Goal: Check status

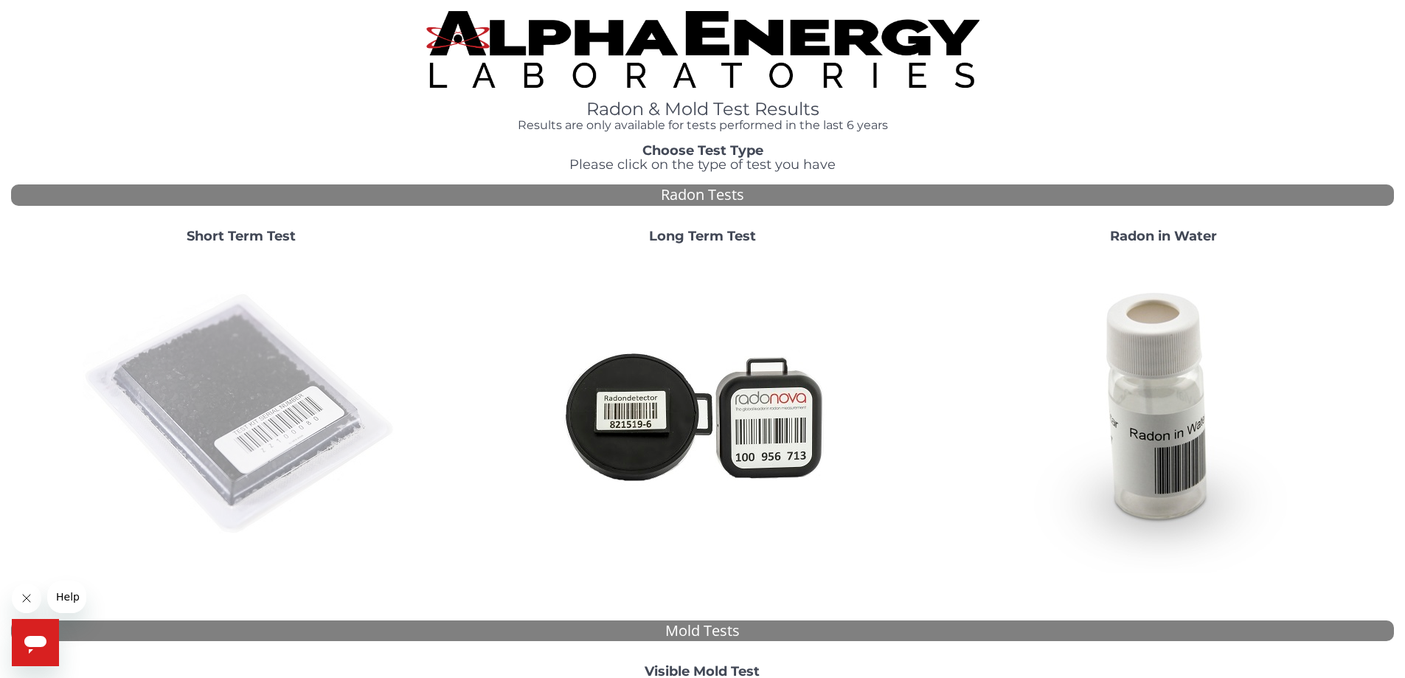
click at [233, 420] on img at bounding box center [241, 414] width 317 height 317
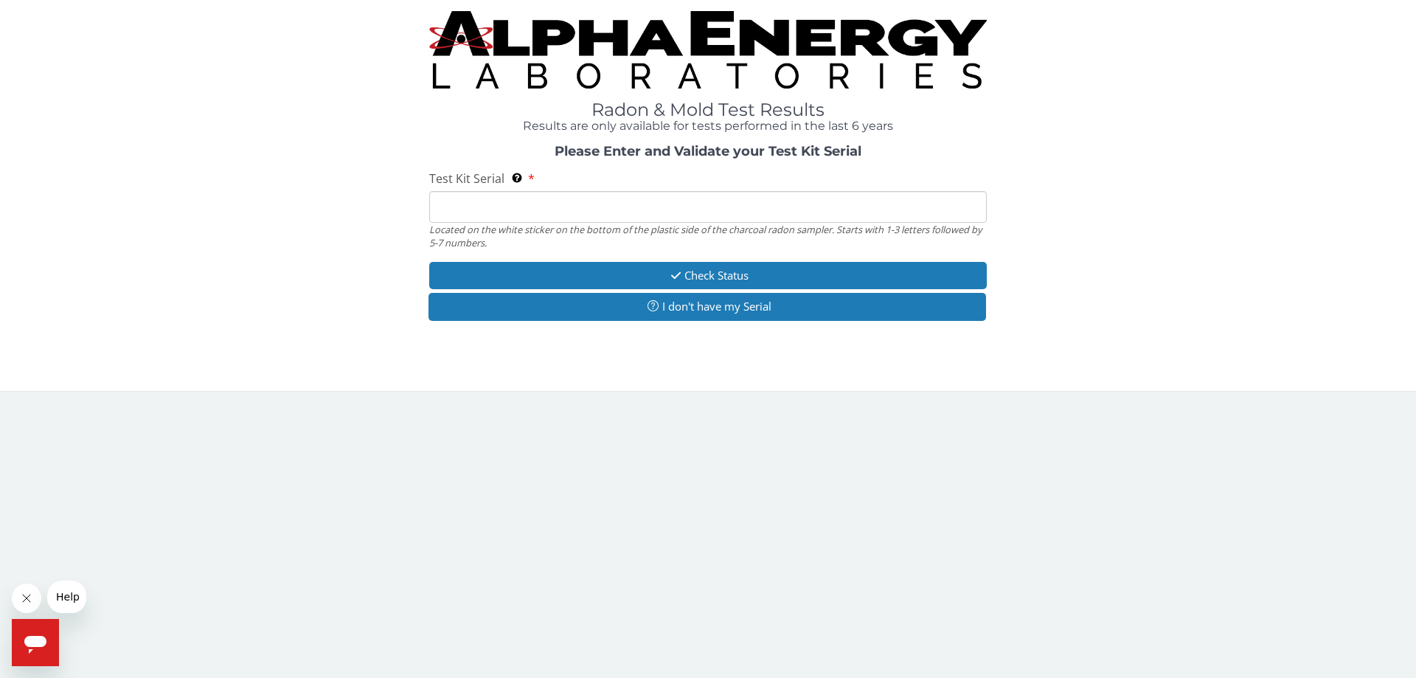
click at [510, 201] on input "Test Kit Serial Located on the white sticker on the bottom of the plastic side …" at bounding box center [708, 207] width 558 height 32
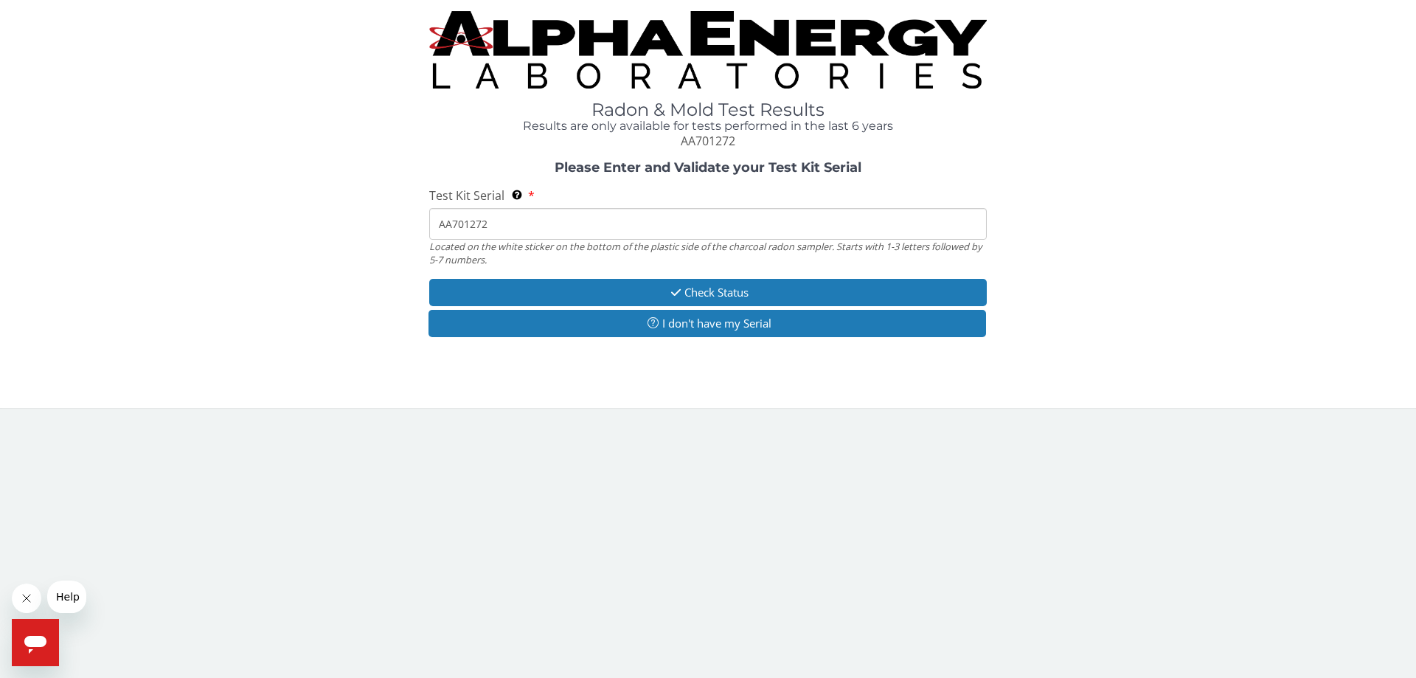
drag, startPoint x: 507, startPoint y: 224, endPoint x: 438, endPoint y: 224, distance: 68.6
click at [438, 224] on input "AA701272" at bounding box center [708, 224] width 558 height 32
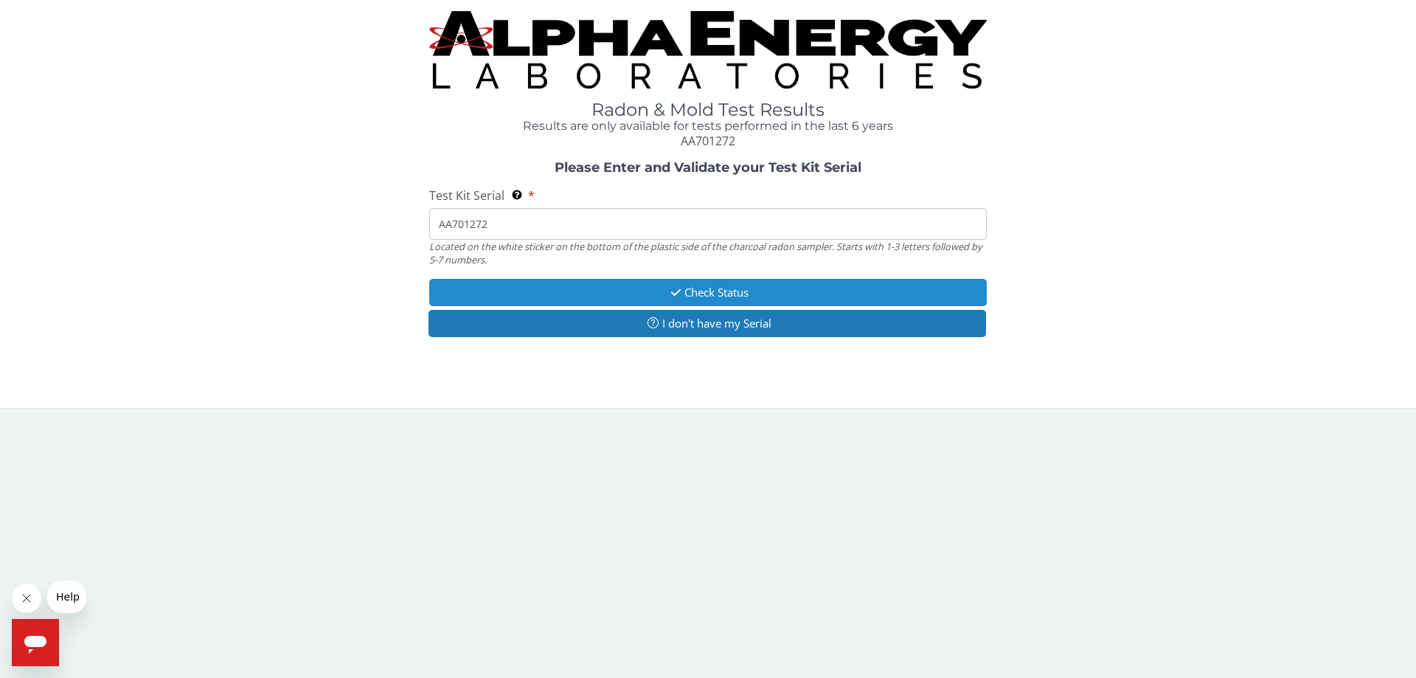
type input "AA701272"
click at [708, 288] on button "Check Status" at bounding box center [708, 292] width 558 height 27
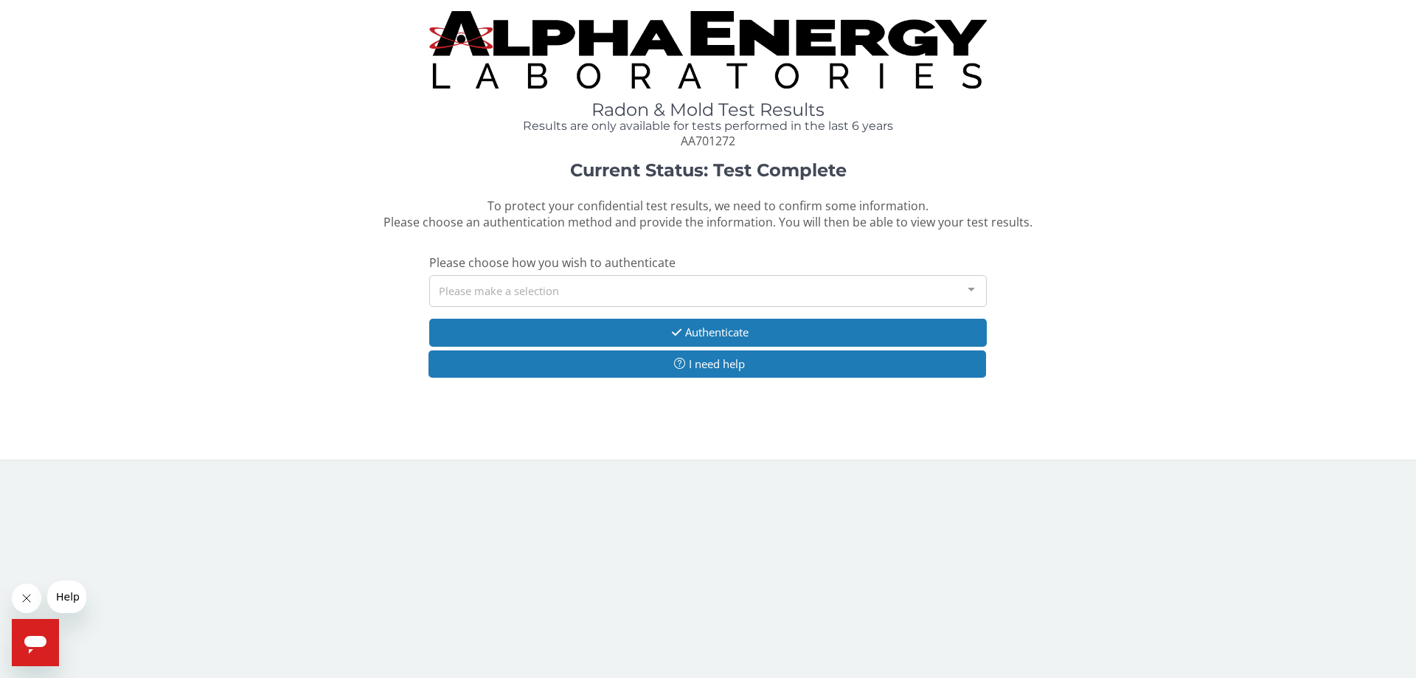
click at [552, 280] on div "Please make a selection" at bounding box center [708, 291] width 558 height 32
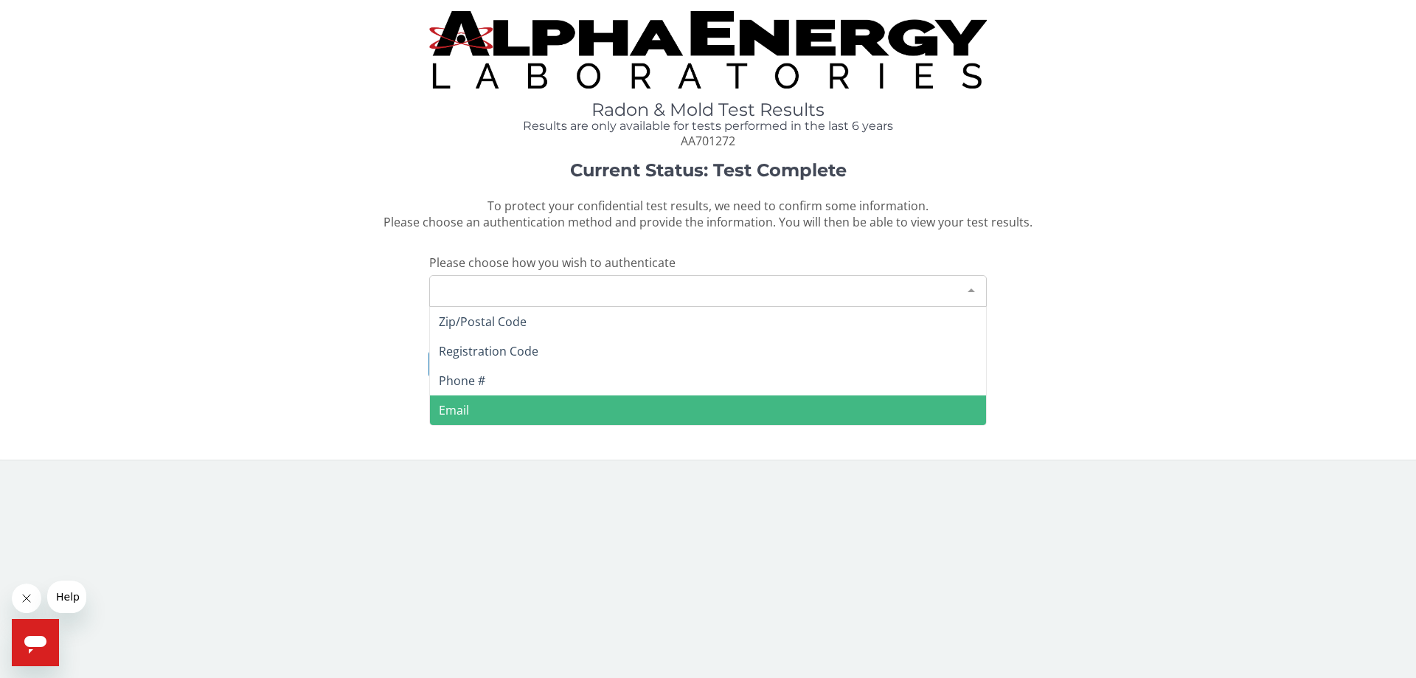
click at [475, 407] on span "Email" at bounding box center [708, 410] width 556 height 30
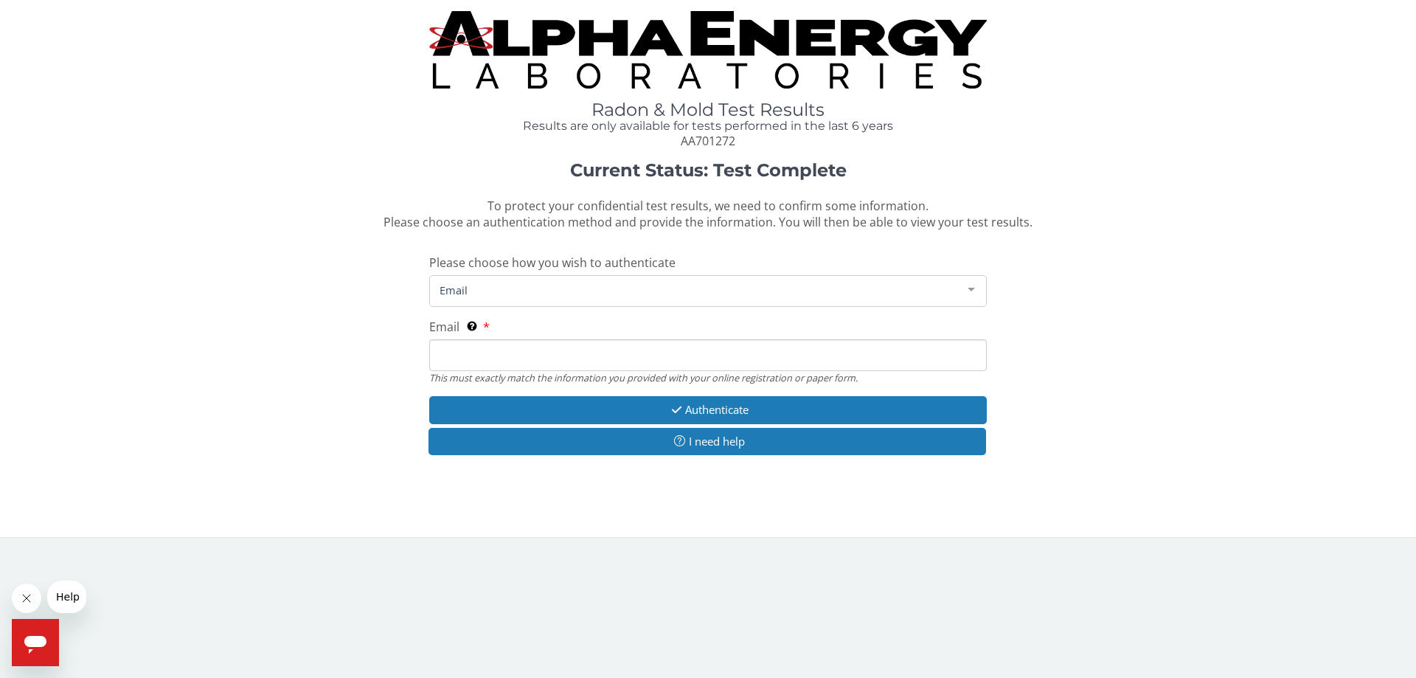
drag, startPoint x: 479, startPoint y: 356, endPoint x: 486, endPoint y: 361, distance: 9.4
click at [479, 356] on input "Email This must exactly match the information you provided with your online reg…" at bounding box center [708, 355] width 558 height 32
type input "[EMAIL_ADDRESS][DOMAIN_NAME]"
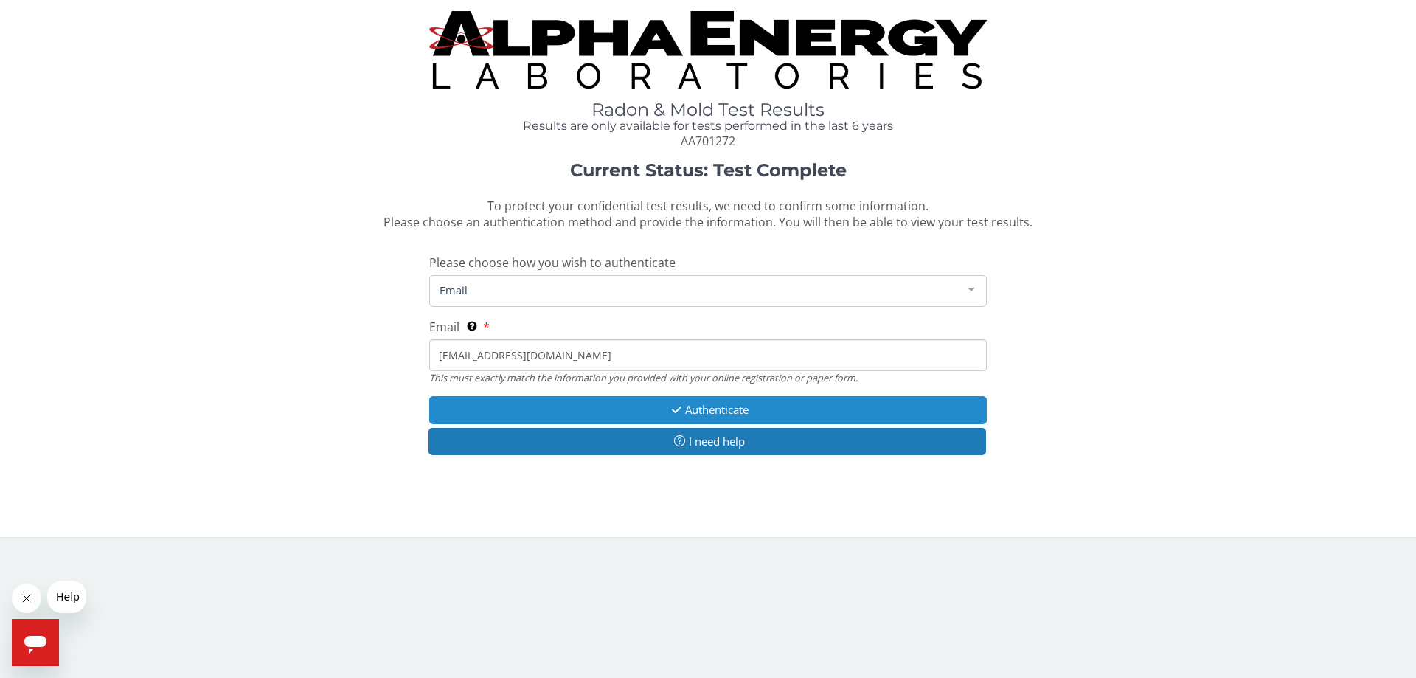
click at [699, 409] on button "Authenticate" at bounding box center [708, 409] width 558 height 27
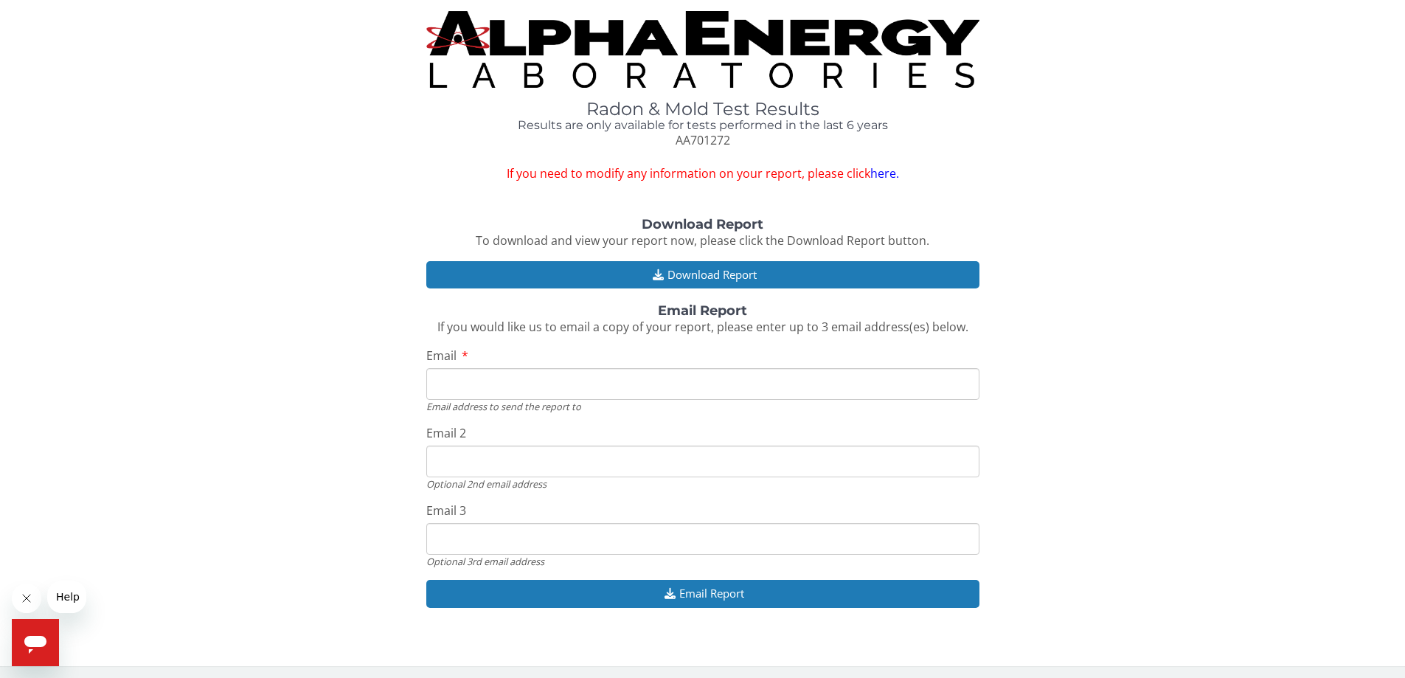
click at [525, 389] on input "Email" at bounding box center [702, 384] width 553 height 32
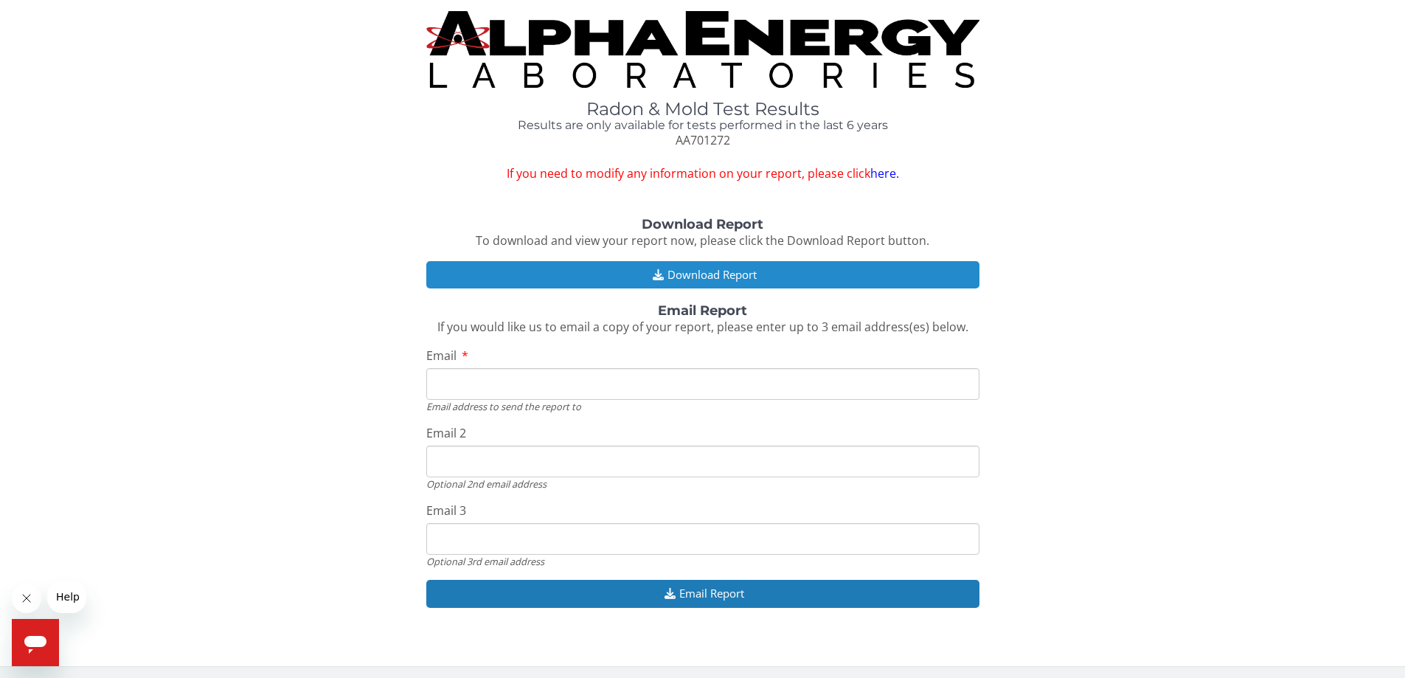
click at [715, 282] on button "Download Report" at bounding box center [702, 274] width 553 height 27
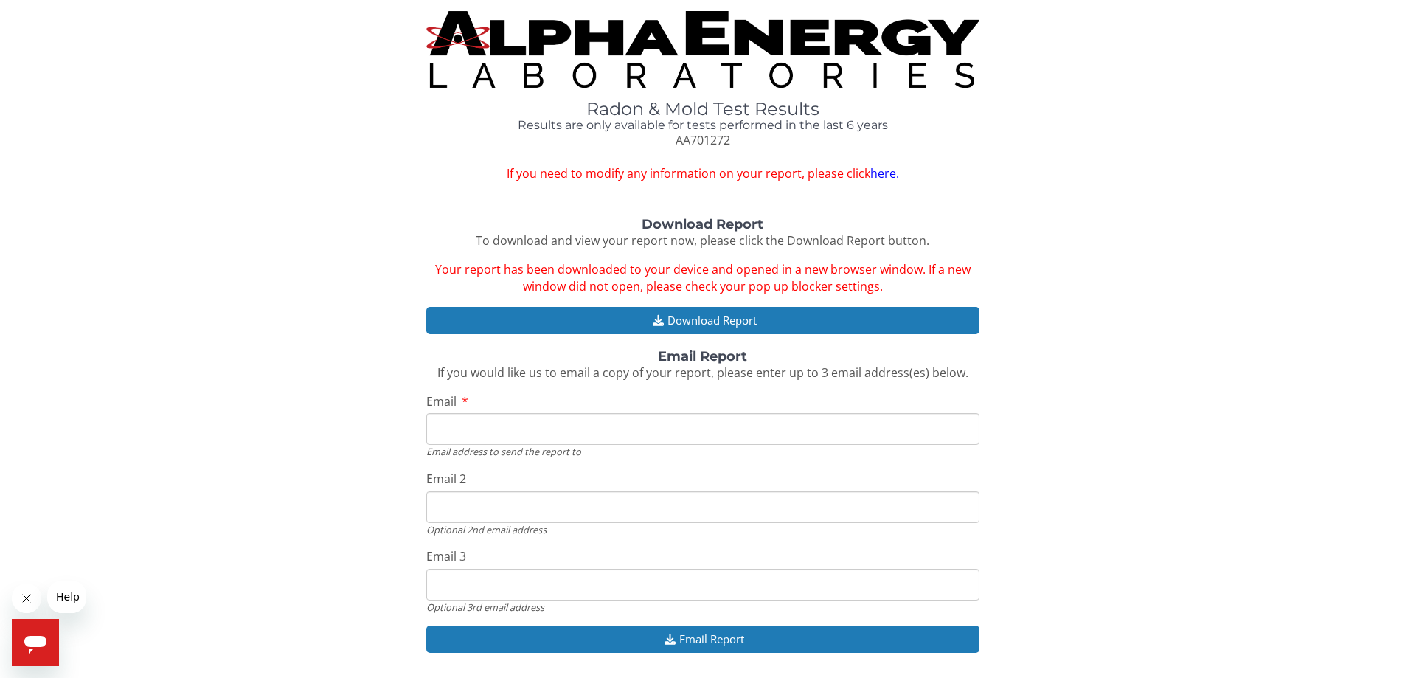
click at [735, 32] on img at bounding box center [702, 49] width 553 height 77
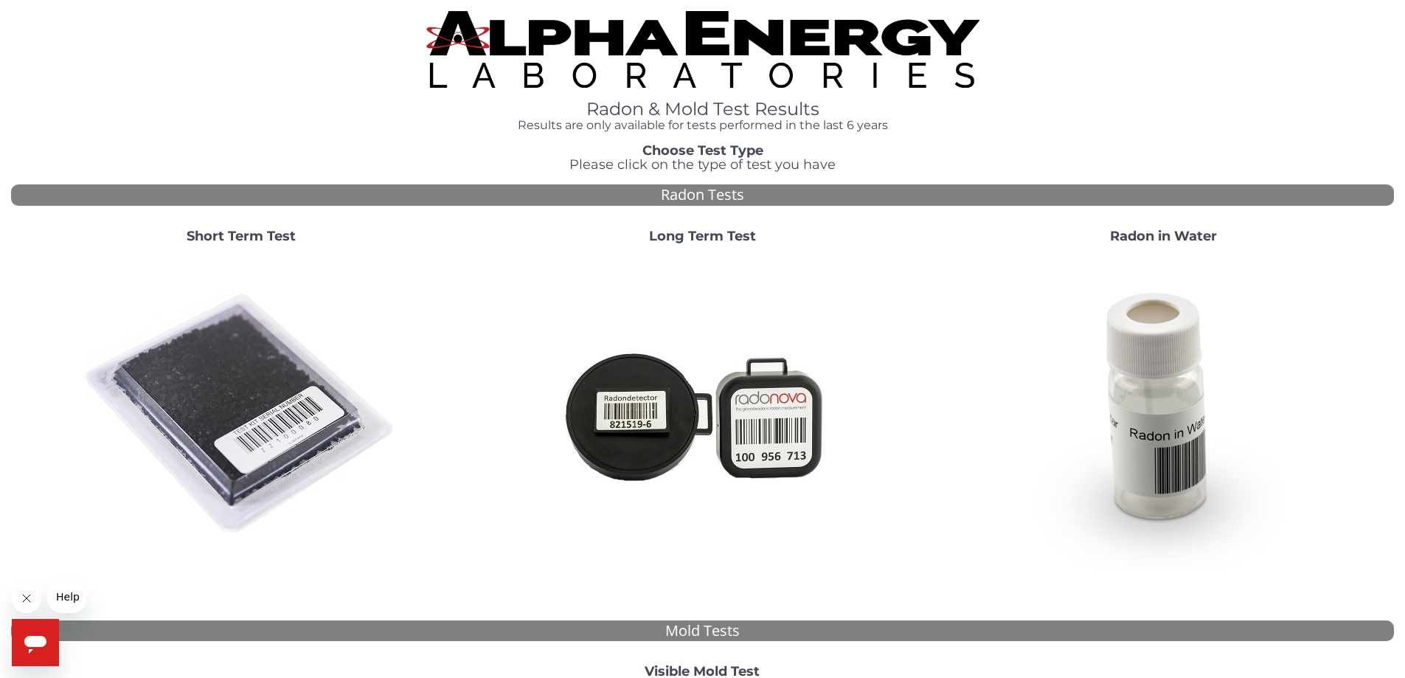
drag, startPoint x: 246, startPoint y: 420, endPoint x: 254, endPoint y: 417, distance: 8.6
click at [247, 420] on img at bounding box center [241, 414] width 317 height 317
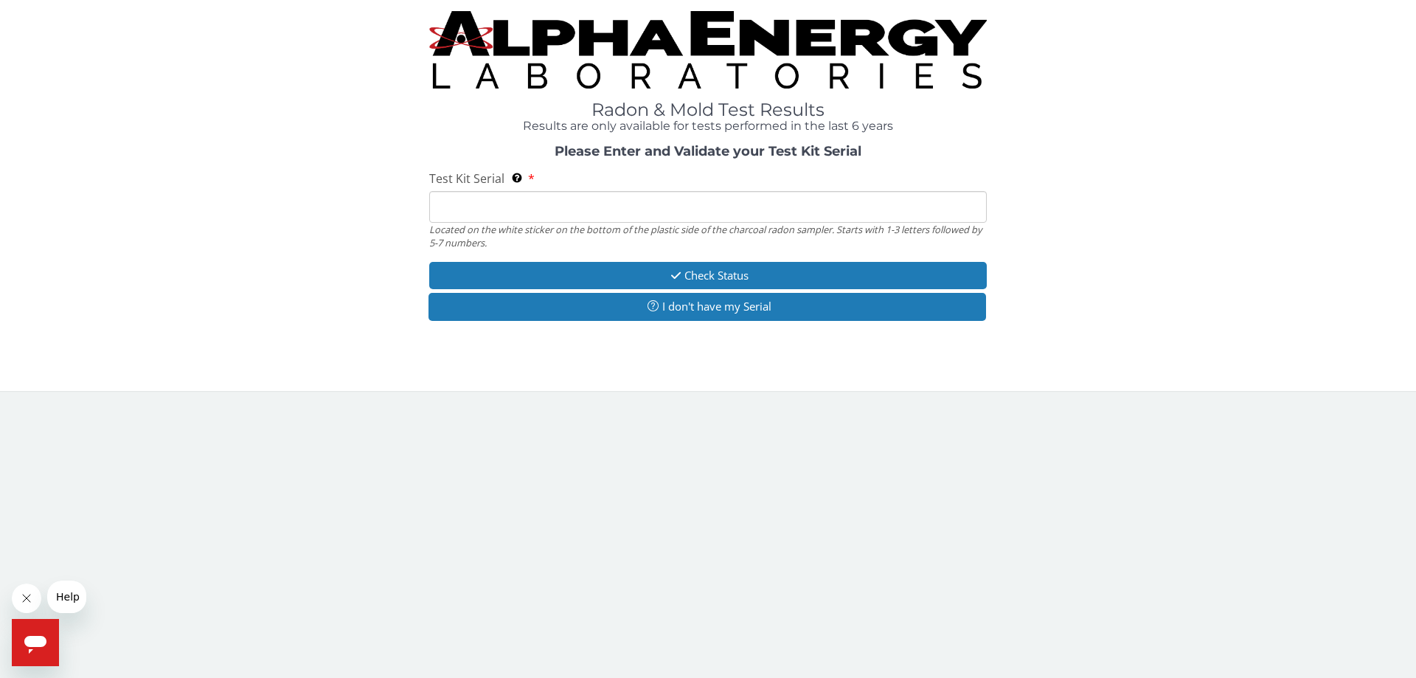
click at [499, 206] on input "Test Kit Serial Located on the white sticker on the bottom of the plastic side …" at bounding box center [708, 207] width 558 height 32
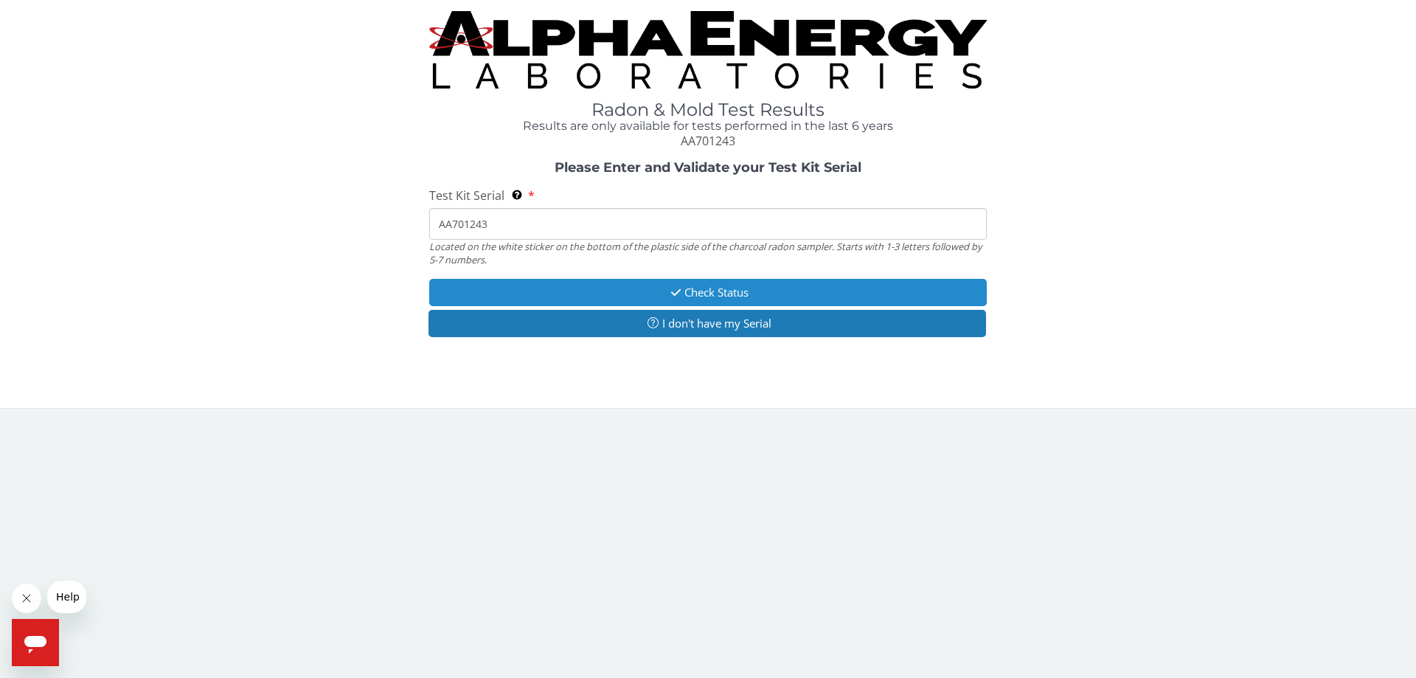
type input "AA701243"
click at [733, 294] on button "Check Status" at bounding box center [708, 292] width 558 height 27
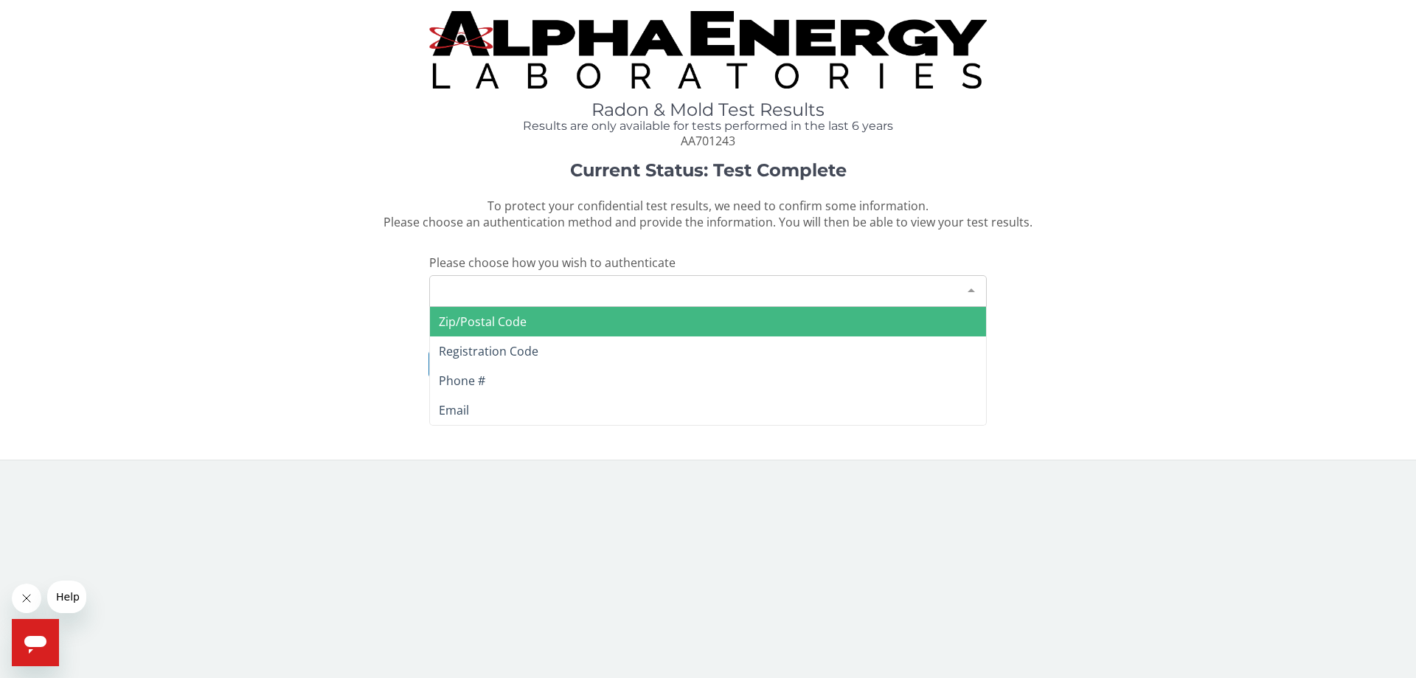
click at [602, 294] on div "Please make a selection" at bounding box center [708, 291] width 558 height 32
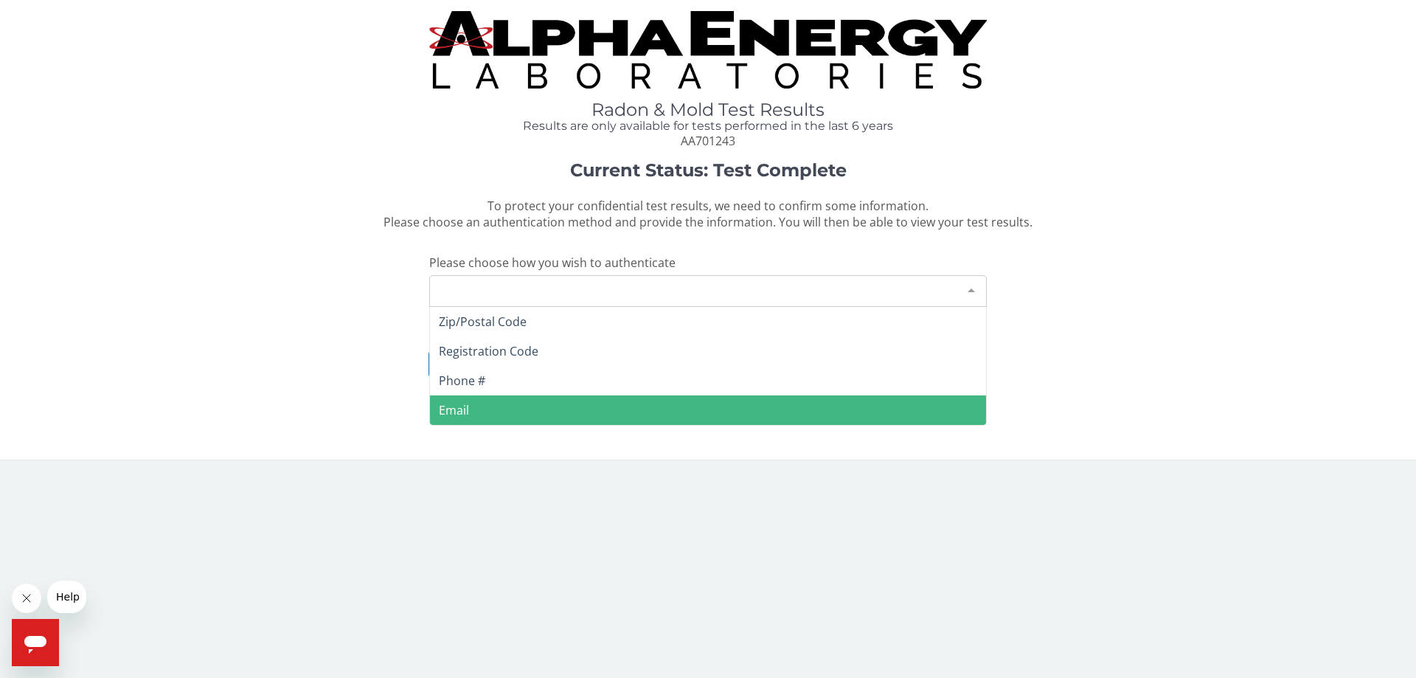
click at [464, 412] on span "Email" at bounding box center [454, 410] width 30 height 16
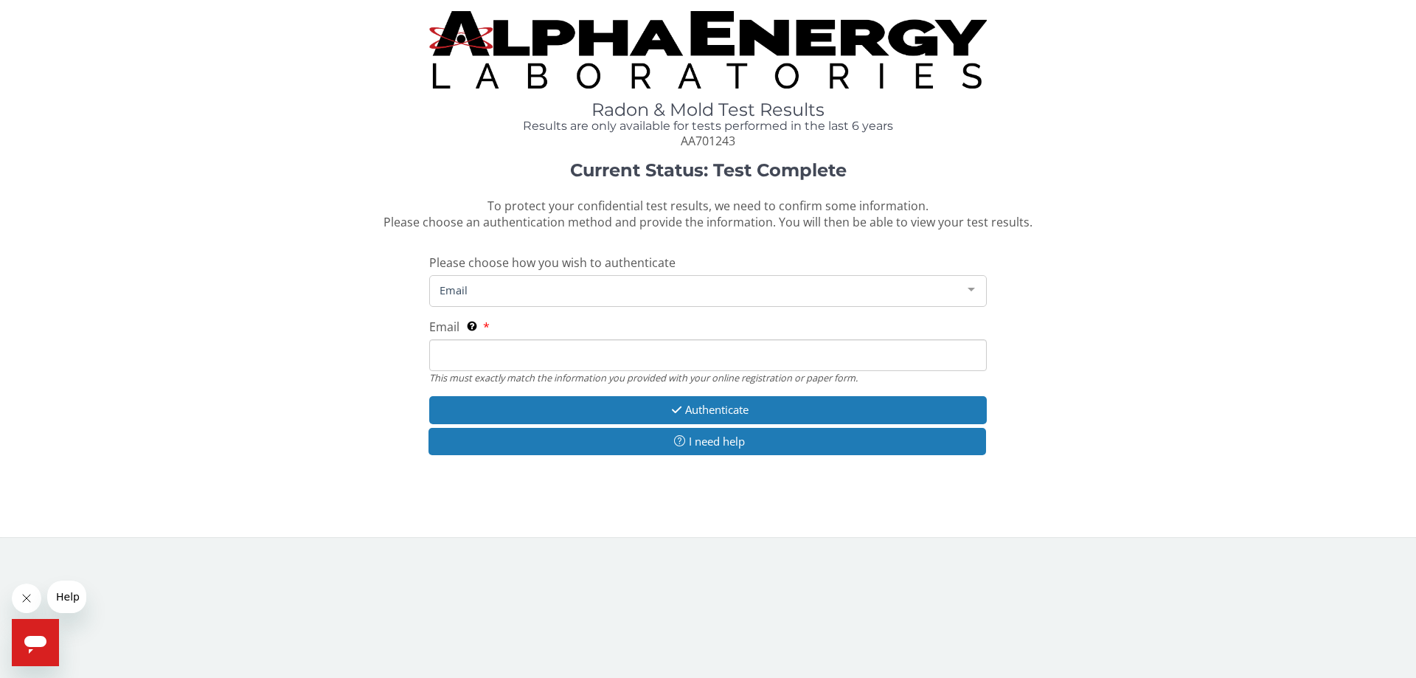
click at [597, 365] on input "Email This must exactly match the information you provided with your online reg…" at bounding box center [708, 355] width 558 height 32
type input "[EMAIL_ADDRESS][DOMAIN_NAME]"
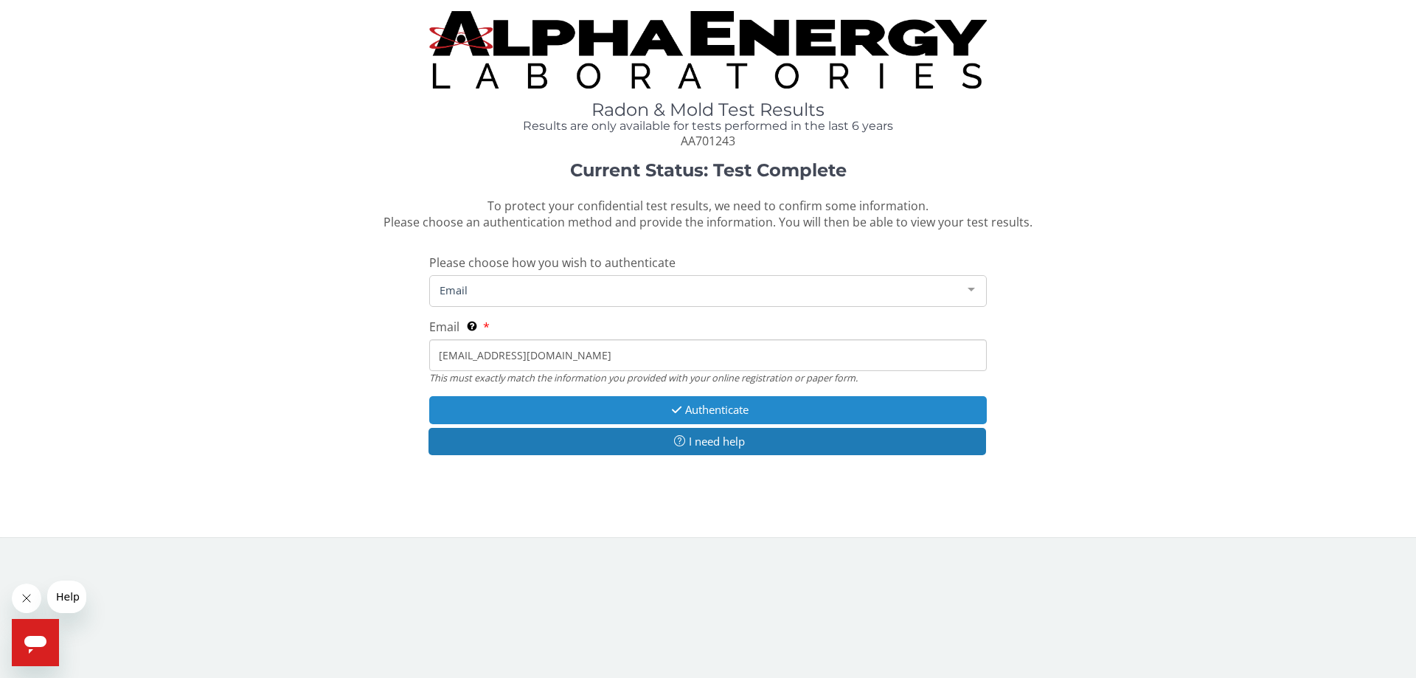
click at [718, 402] on button "Authenticate" at bounding box center [708, 409] width 558 height 27
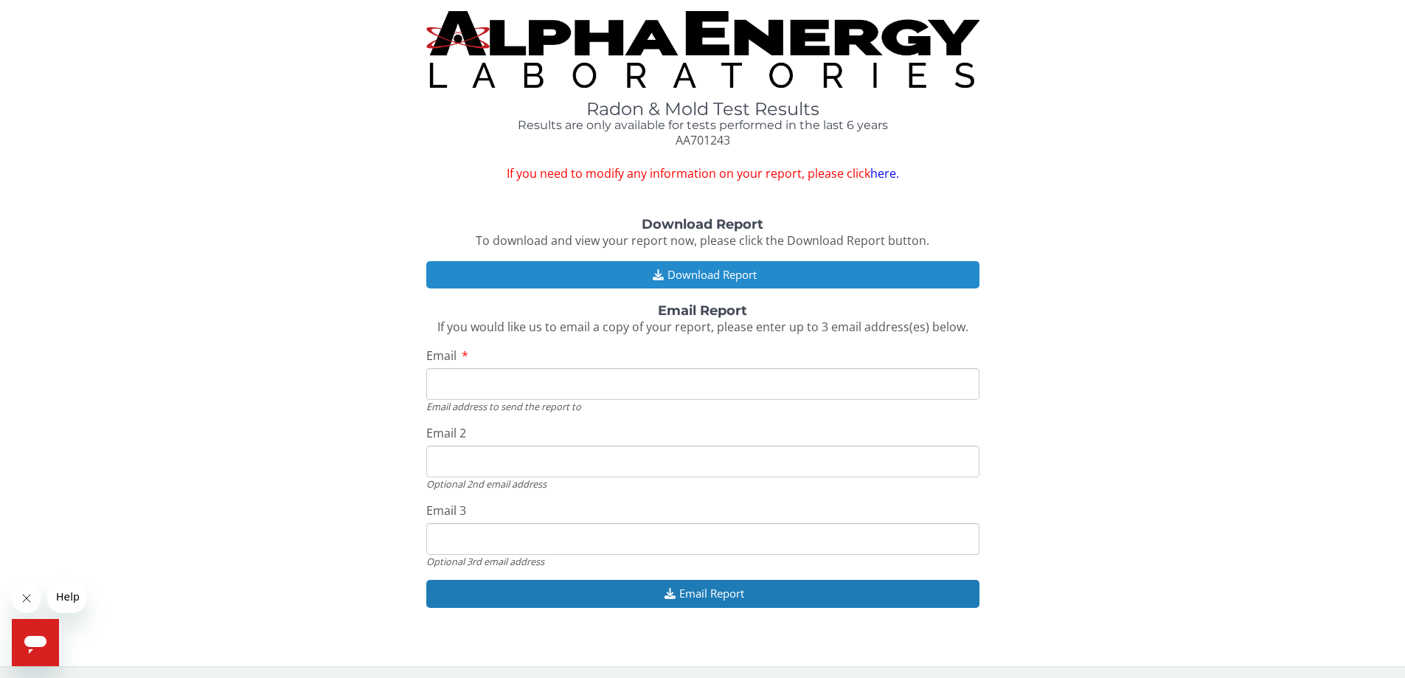
click at [676, 277] on button "Download Report" at bounding box center [702, 274] width 553 height 27
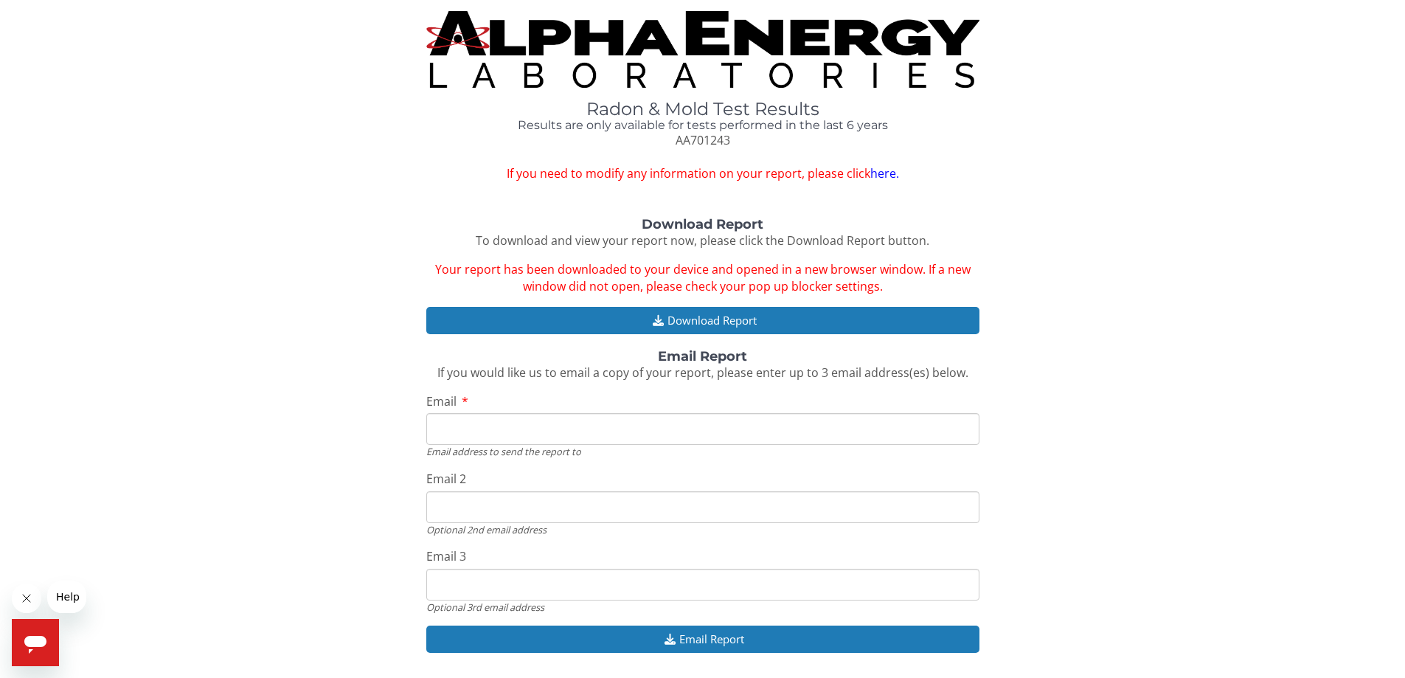
click at [752, 35] on img at bounding box center [702, 49] width 553 height 77
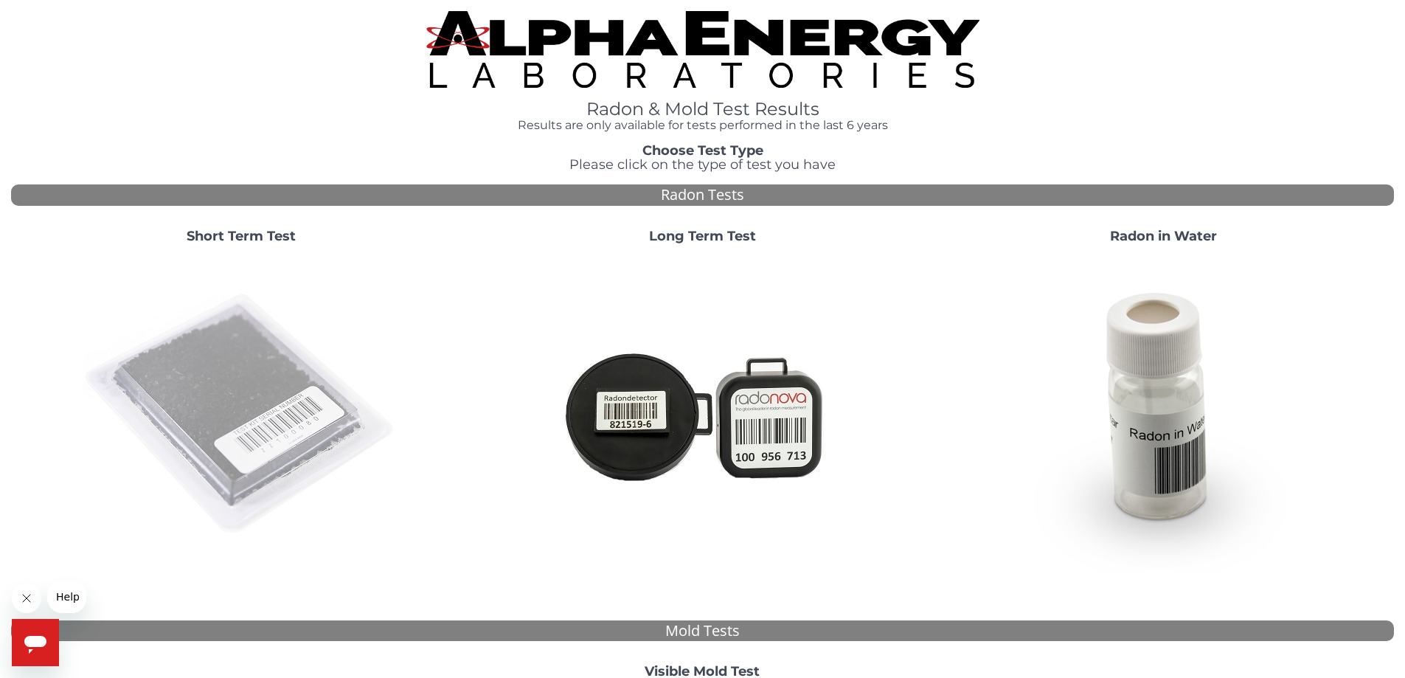
click at [250, 376] on img at bounding box center [241, 414] width 317 height 317
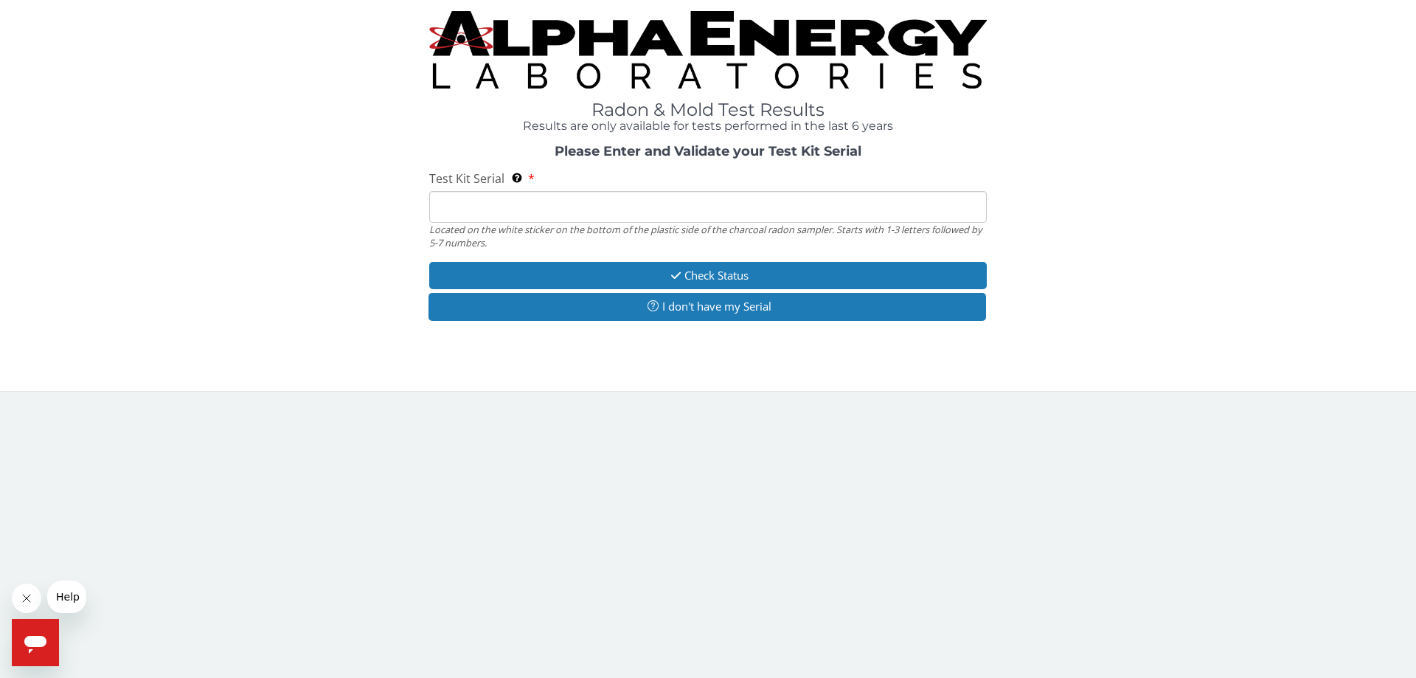
paste input ": AA701291"
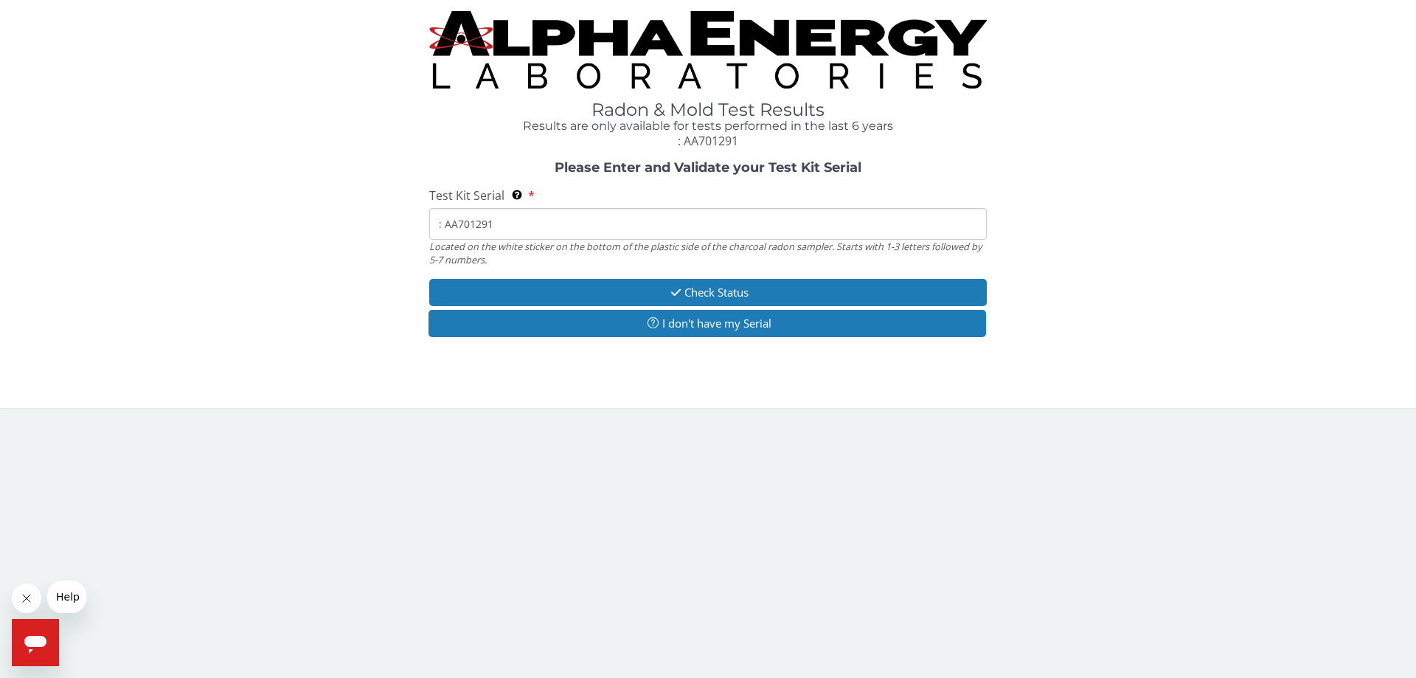
click at [448, 223] on input ": AA701291" at bounding box center [708, 224] width 558 height 32
drag, startPoint x: 445, startPoint y: 224, endPoint x: 420, endPoint y: 225, distance: 24.4
click at [420, 225] on div "Please Enter and Validate your Test Kit Serial Test Kit Serial Located on the w…" at bounding box center [708, 251] width 1394 height 180
click at [445, 225] on input ": AA701291" at bounding box center [708, 224] width 558 height 32
drag, startPoint x: 495, startPoint y: 224, endPoint x: 420, endPoint y: 219, distance: 75.4
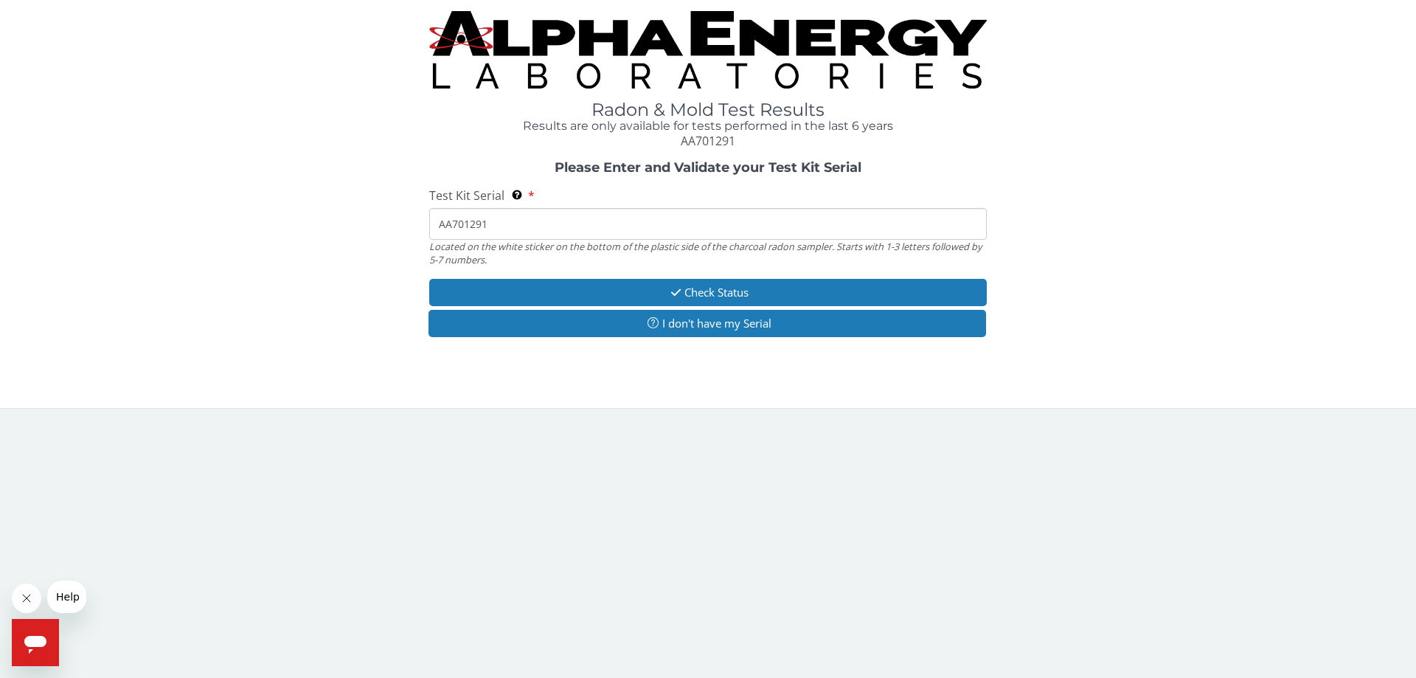
click at [420, 219] on div "Please Enter and Validate your Test Kit Serial Test Kit Serial Located on the w…" at bounding box center [708, 251] width 1394 height 180
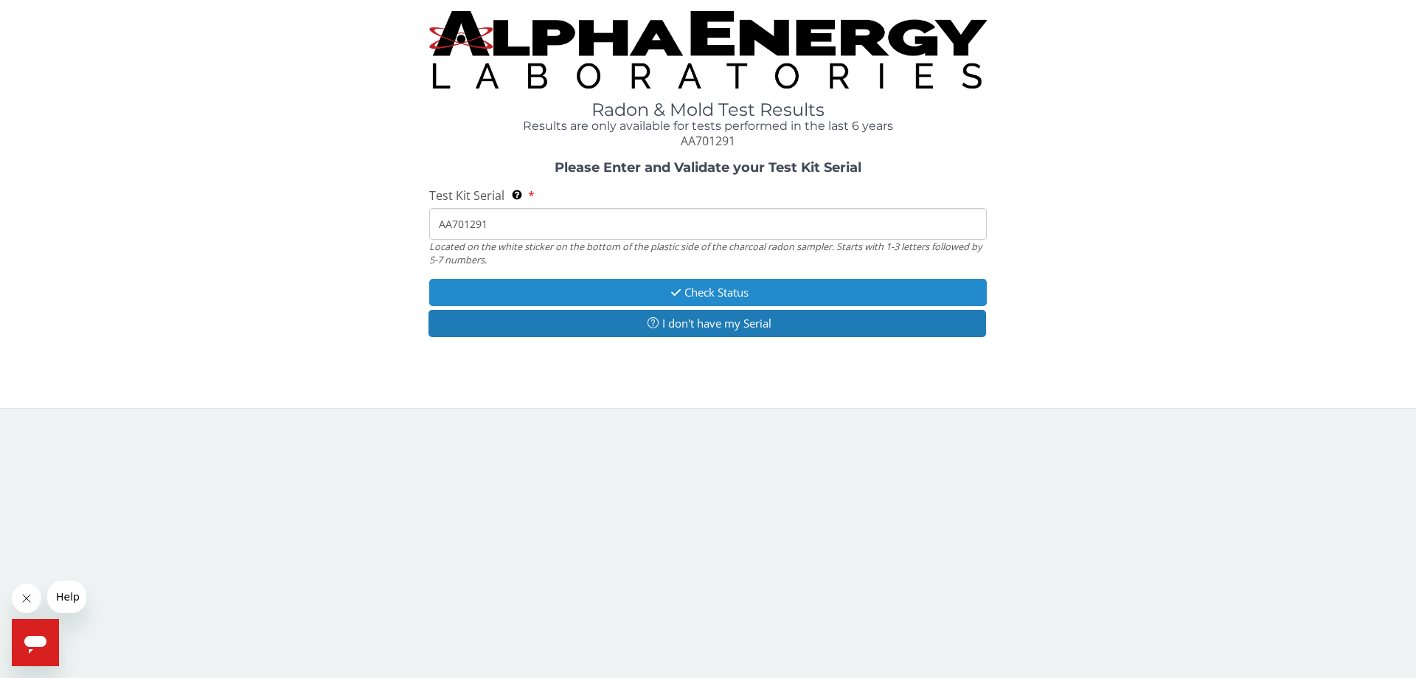
type input "AA701291"
click at [684, 291] on button "Check Status" at bounding box center [708, 292] width 558 height 27
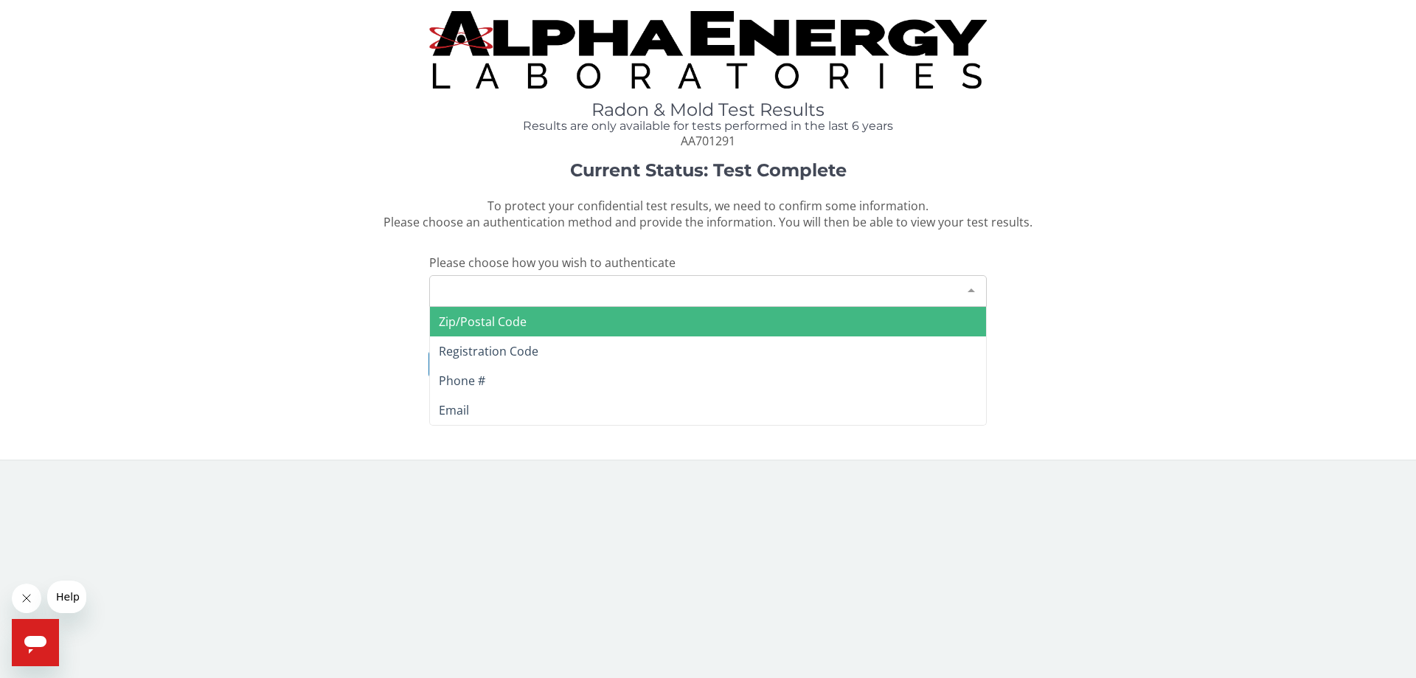
click at [575, 296] on div "Please make a selection" at bounding box center [708, 291] width 558 height 32
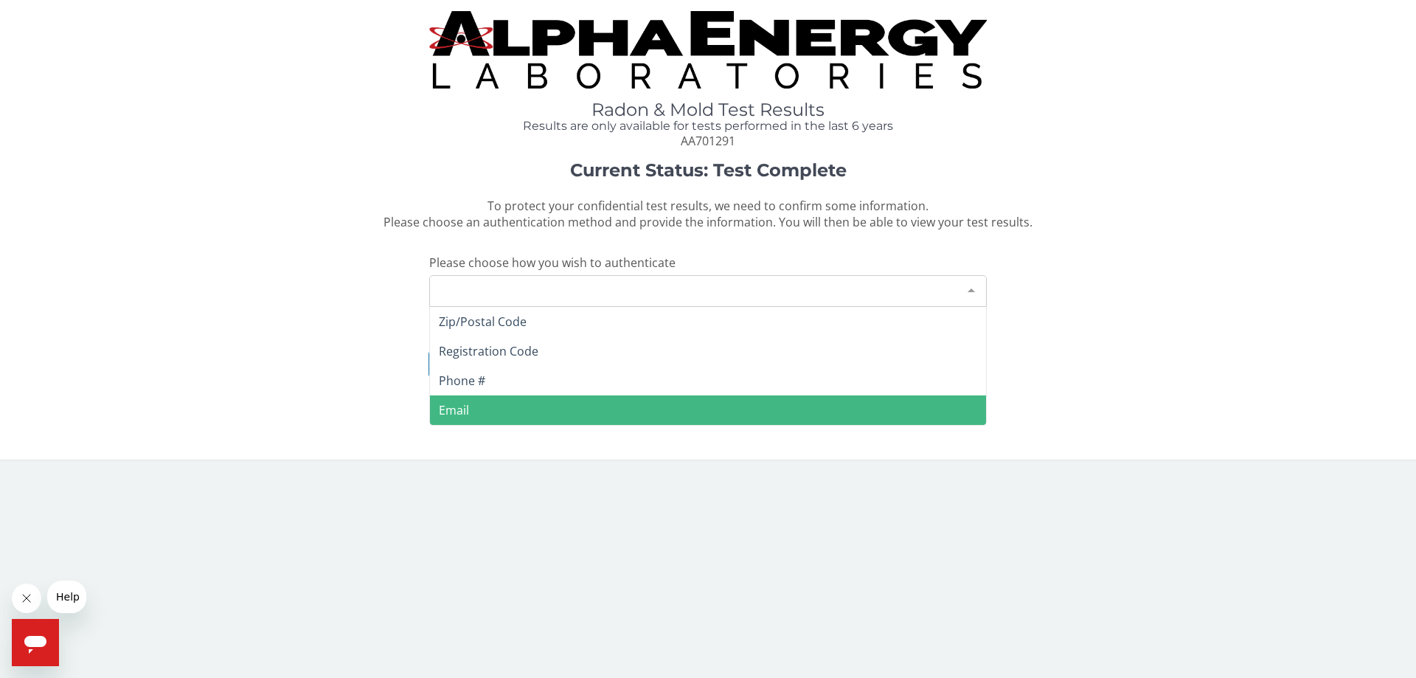
click at [474, 407] on span "Email" at bounding box center [708, 410] width 556 height 30
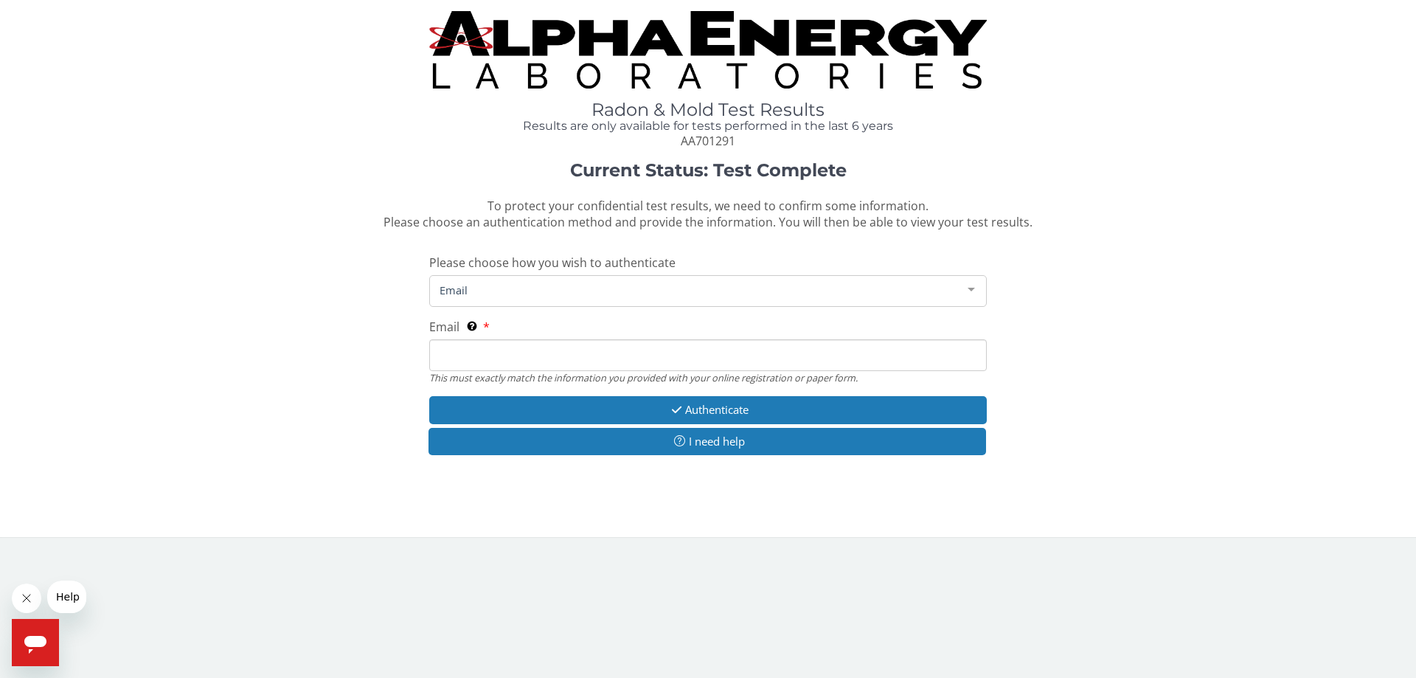
click at [521, 356] on input "Email This must exactly match the information you provided with your online reg…" at bounding box center [708, 355] width 558 height 32
type input "[EMAIL_ADDRESS][DOMAIN_NAME]"
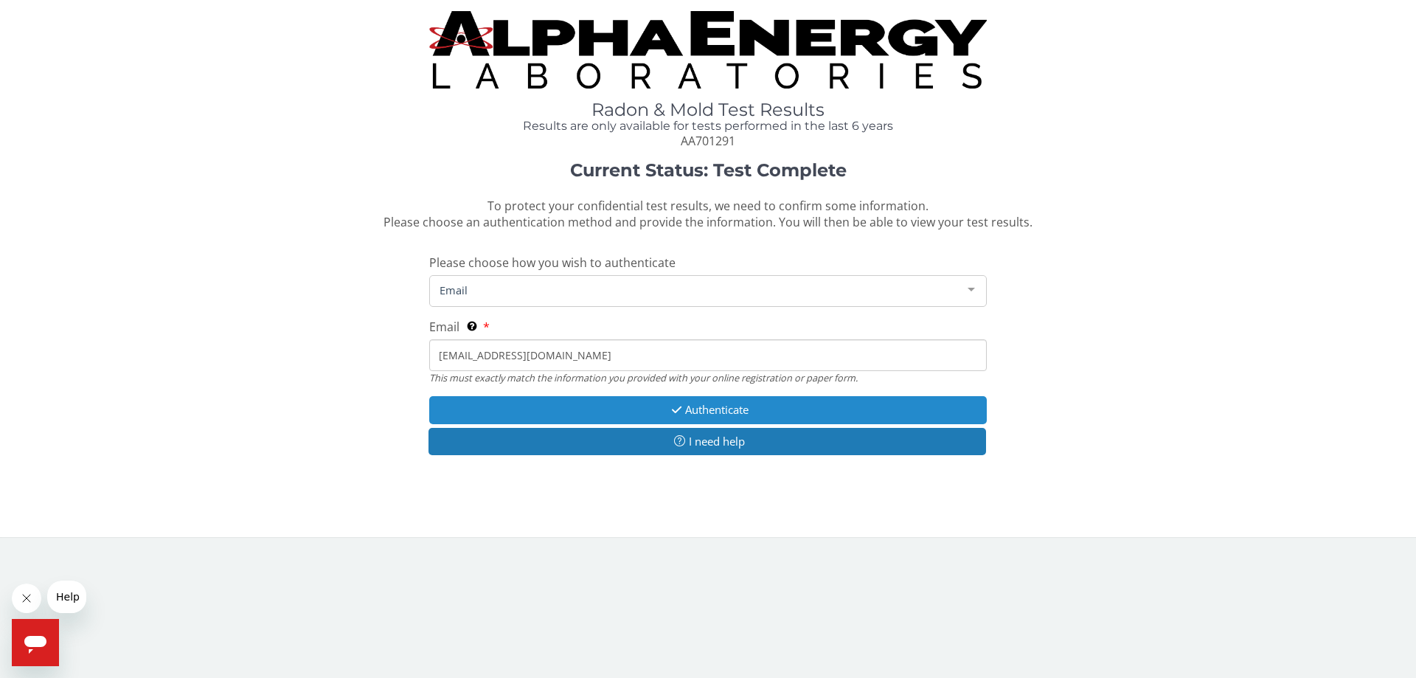
click at [675, 405] on icon "button" at bounding box center [676, 409] width 17 height 11
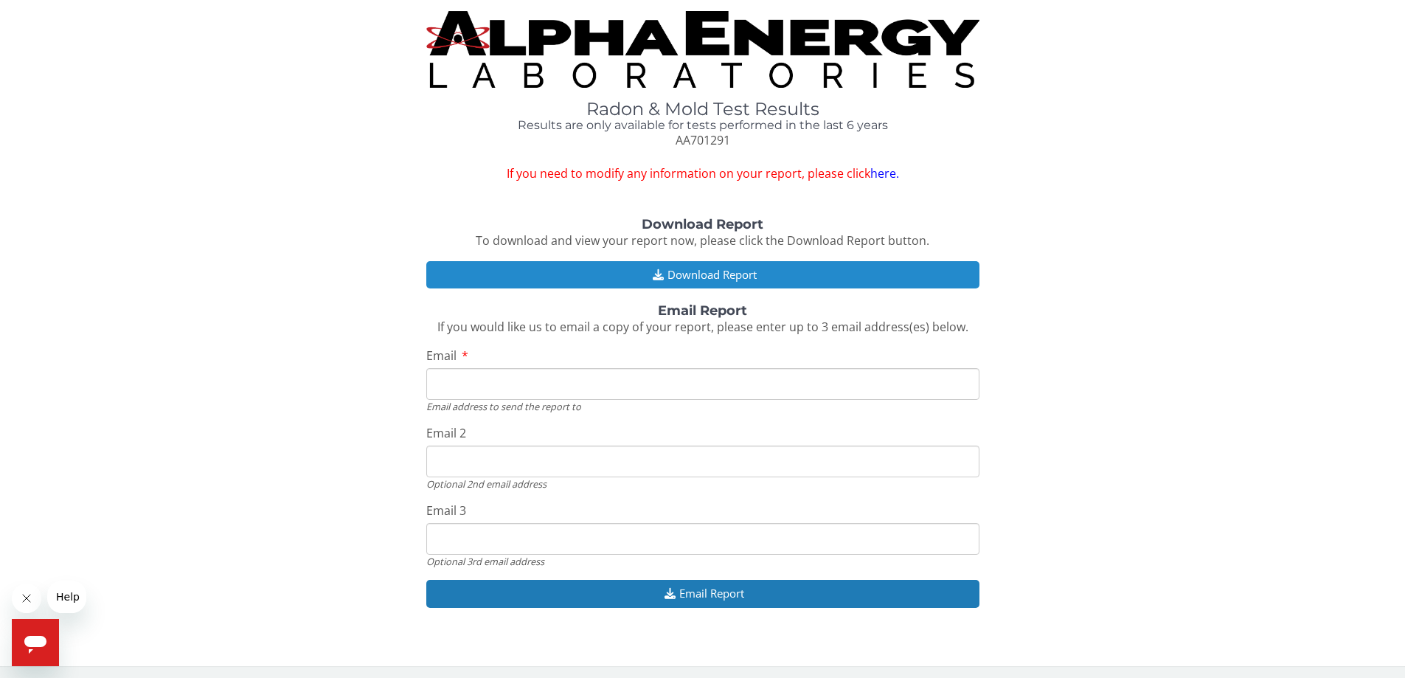
click at [699, 280] on button "Download Report" at bounding box center [702, 274] width 553 height 27
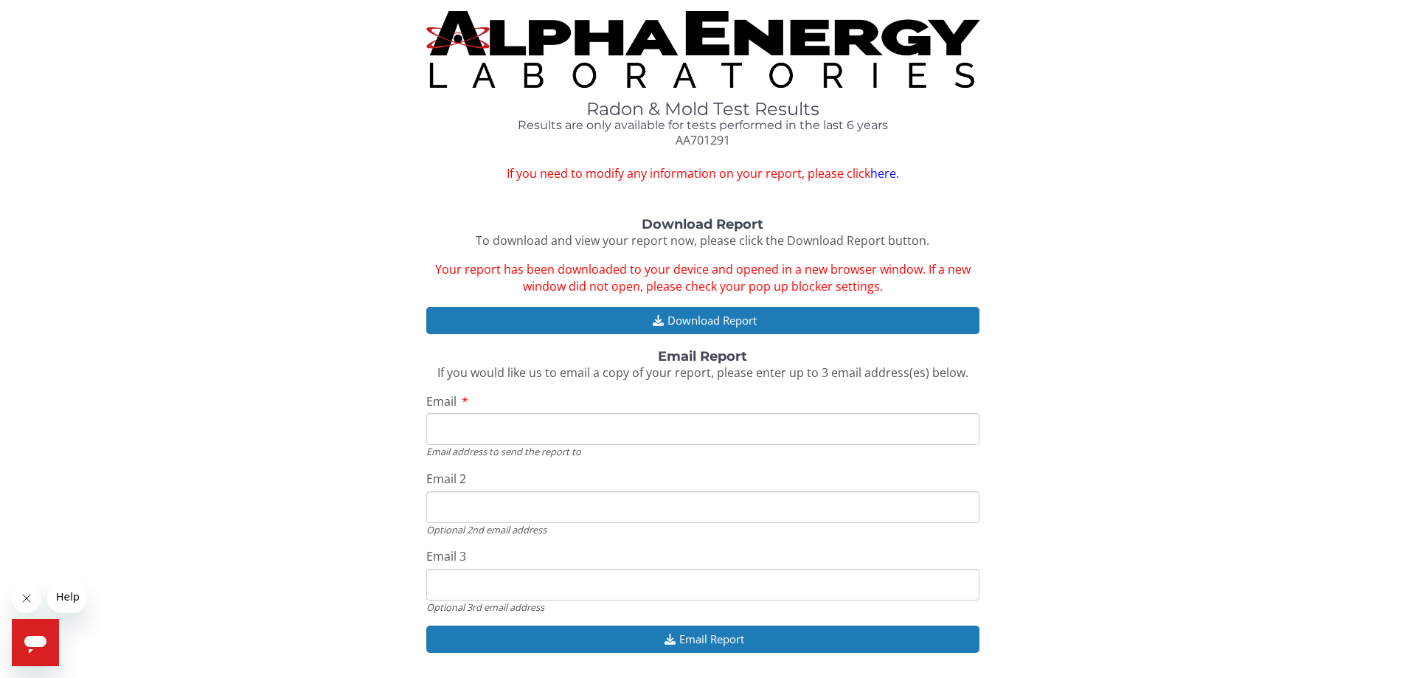
click at [701, 38] on img at bounding box center [702, 49] width 553 height 77
